Goal: Find specific page/section: Find specific page/section

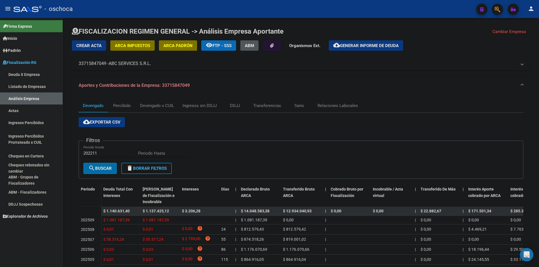
scroll to position [86, 0]
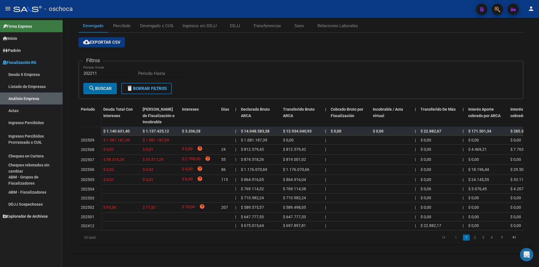
click at [42, 84] on link "Listado de Empresas" at bounding box center [31, 87] width 63 height 12
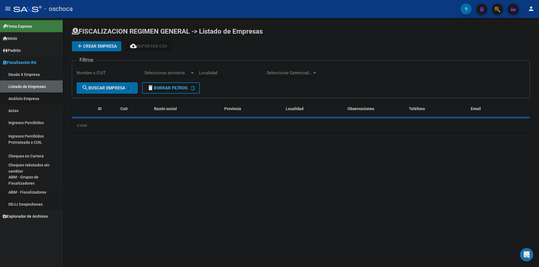
click at [41, 97] on link "Análisis Empresa" at bounding box center [31, 99] width 63 height 12
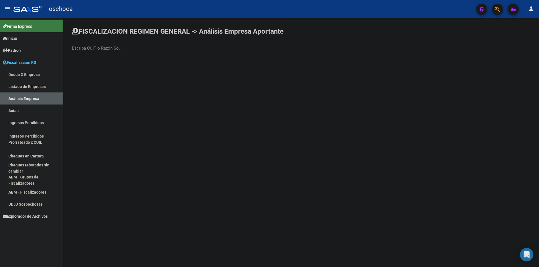
click at [93, 45] on div "Escriba CUIT o Razón Social para buscar" at bounding box center [97, 46] width 50 height 12
type input "ETCHEVEST"
click at [156, 62] on span "ETCHEVEST HERMANOS S HECHO" at bounding box center [155, 58] width 159 height 13
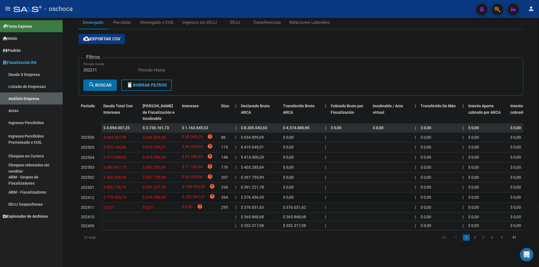
scroll to position [62, 0]
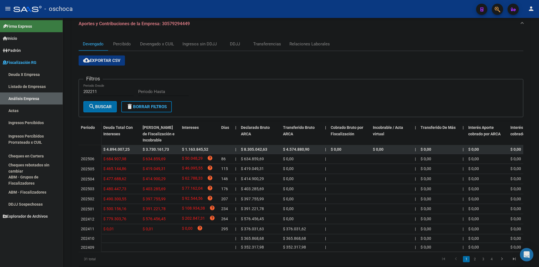
click at [22, 87] on link "Listado de Empresas" at bounding box center [31, 87] width 63 height 12
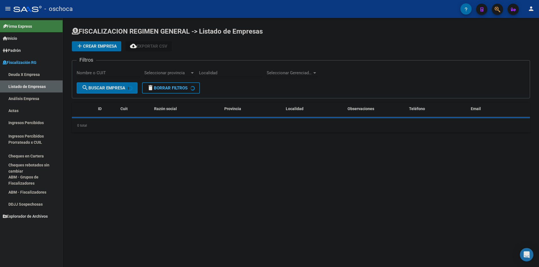
click at [31, 102] on link "Análisis Empresa" at bounding box center [31, 99] width 63 height 12
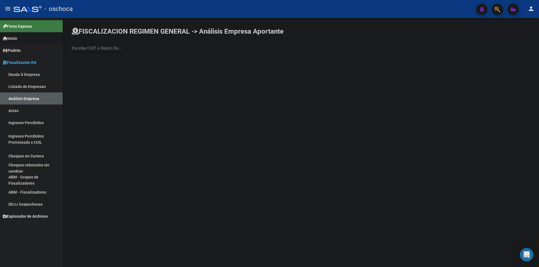
click at [29, 38] on link "Inicio" at bounding box center [31, 38] width 63 height 12
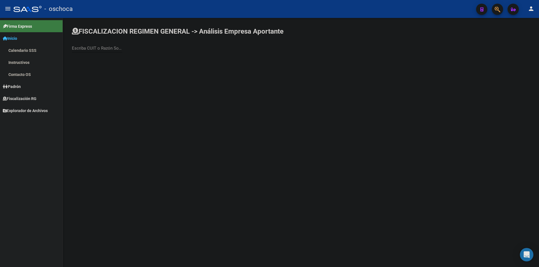
click at [89, 49] on input "Escriba CUIT o Razón Social para buscar" at bounding box center [97, 48] width 50 height 5
type input "SILBRU"
click at [175, 59] on span "SILBRUMAR SOCIEDAD DE RESPONSABILIDAD LIMITADA" at bounding box center [155, 58] width 159 height 13
